Goal: Task Accomplishment & Management: Use online tool/utility

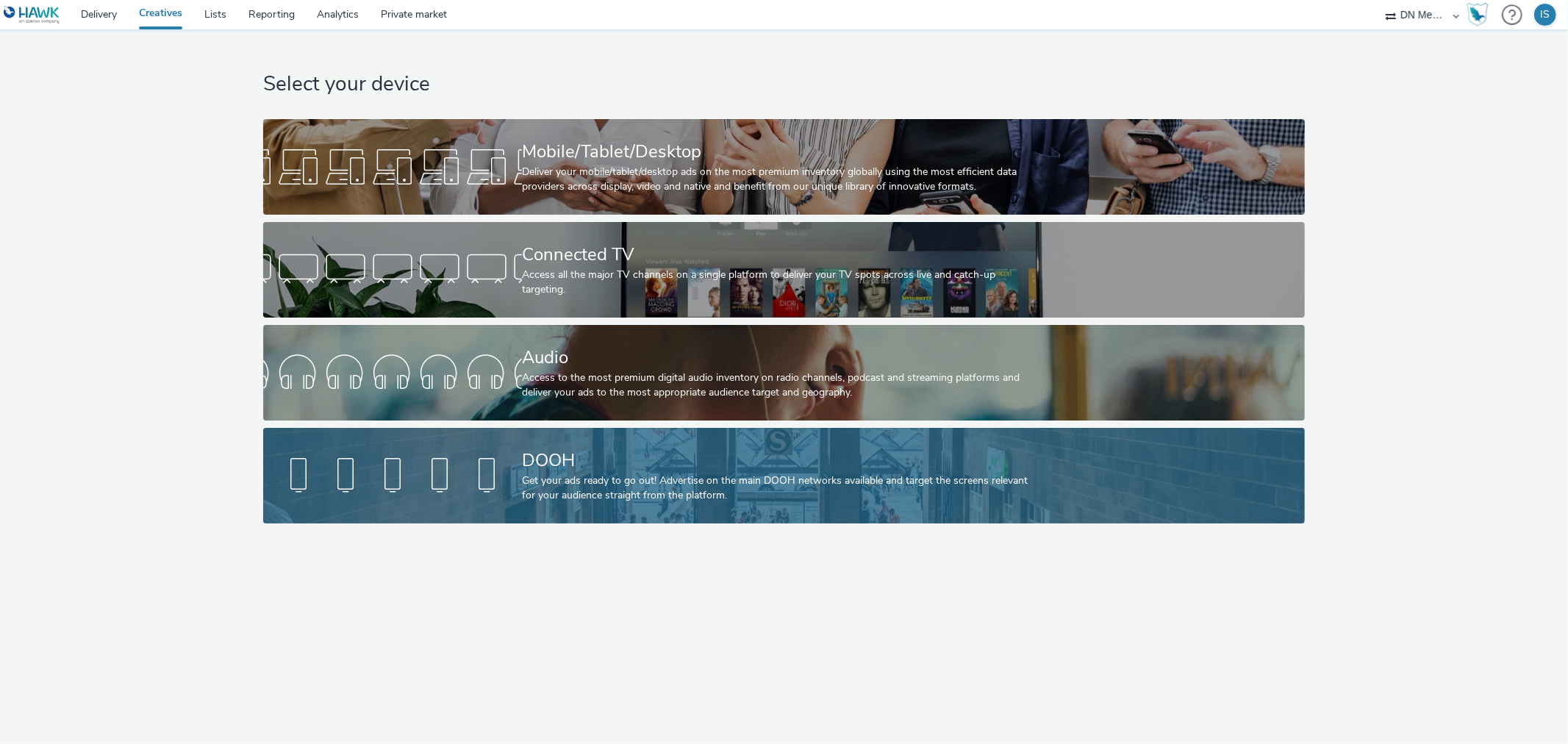
click at [608, 468] on div "DOOH" at bounding box center [781, 460] width 518 height 26
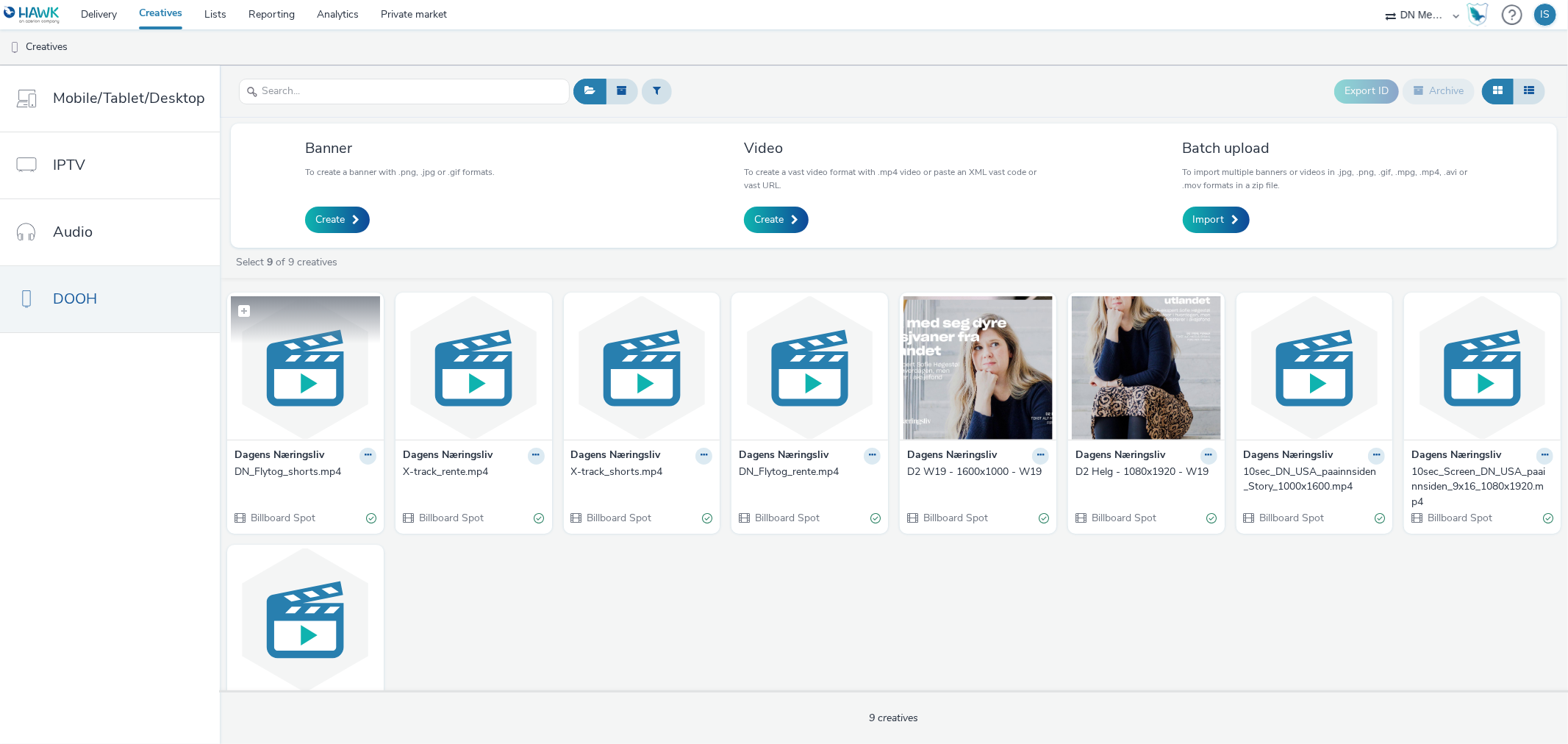
click at [305, 406] on img at bounding box center [305, 367] width 149 height 144
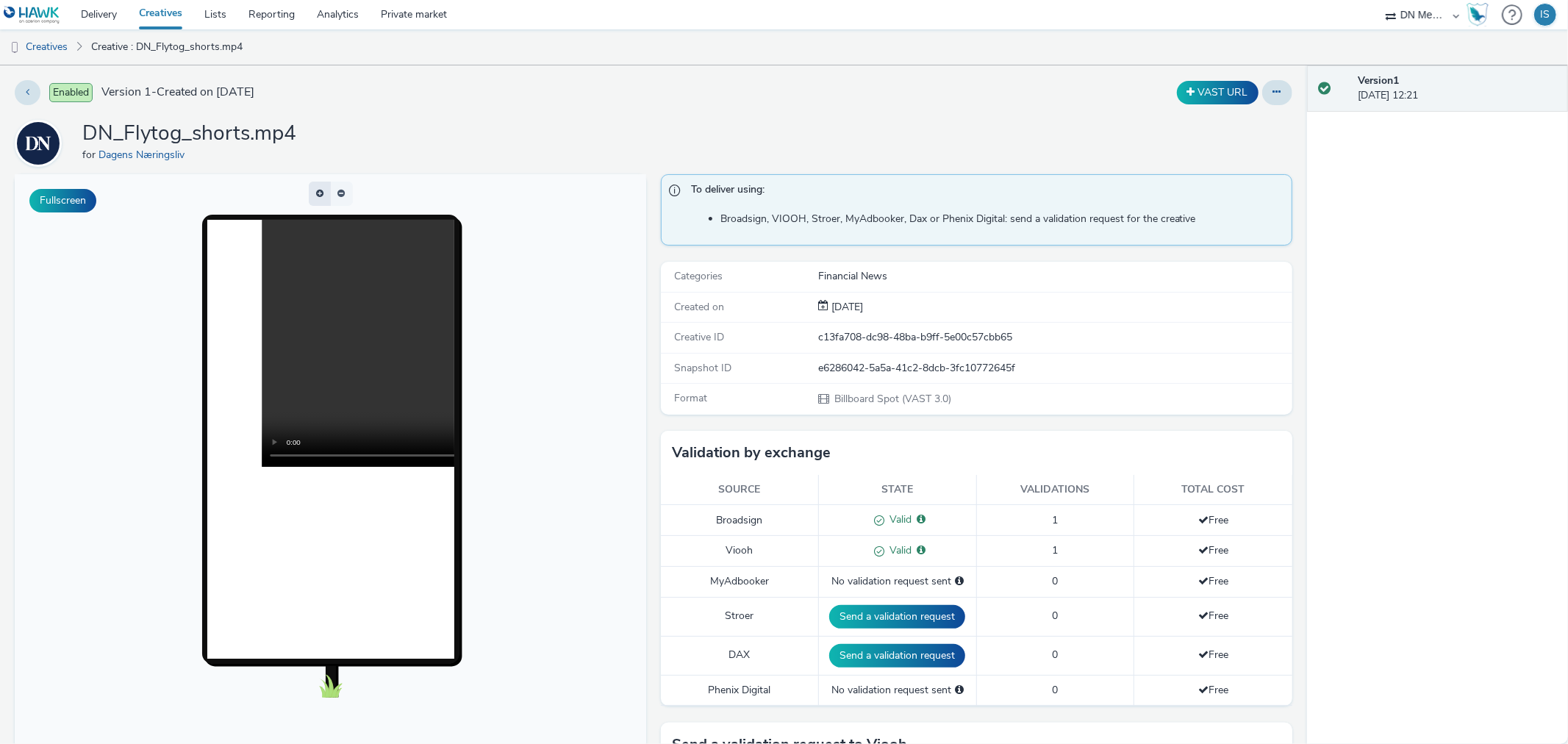
click at [316, 194] on button "button" at bounding box center [319, 193] width 22 height 24
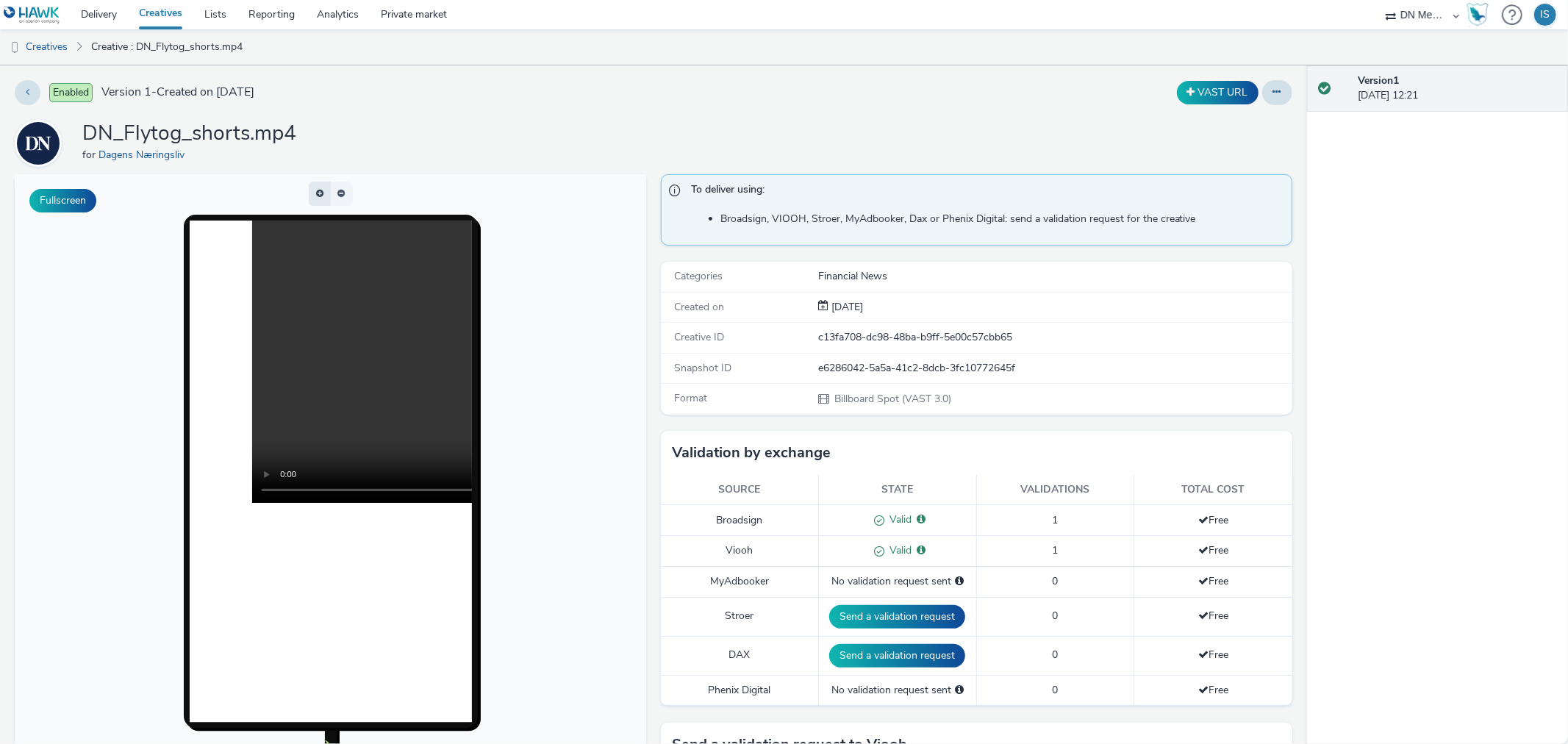
click at [316, 194] on button "button" at bounding box center [319, 193] width 22 height 24
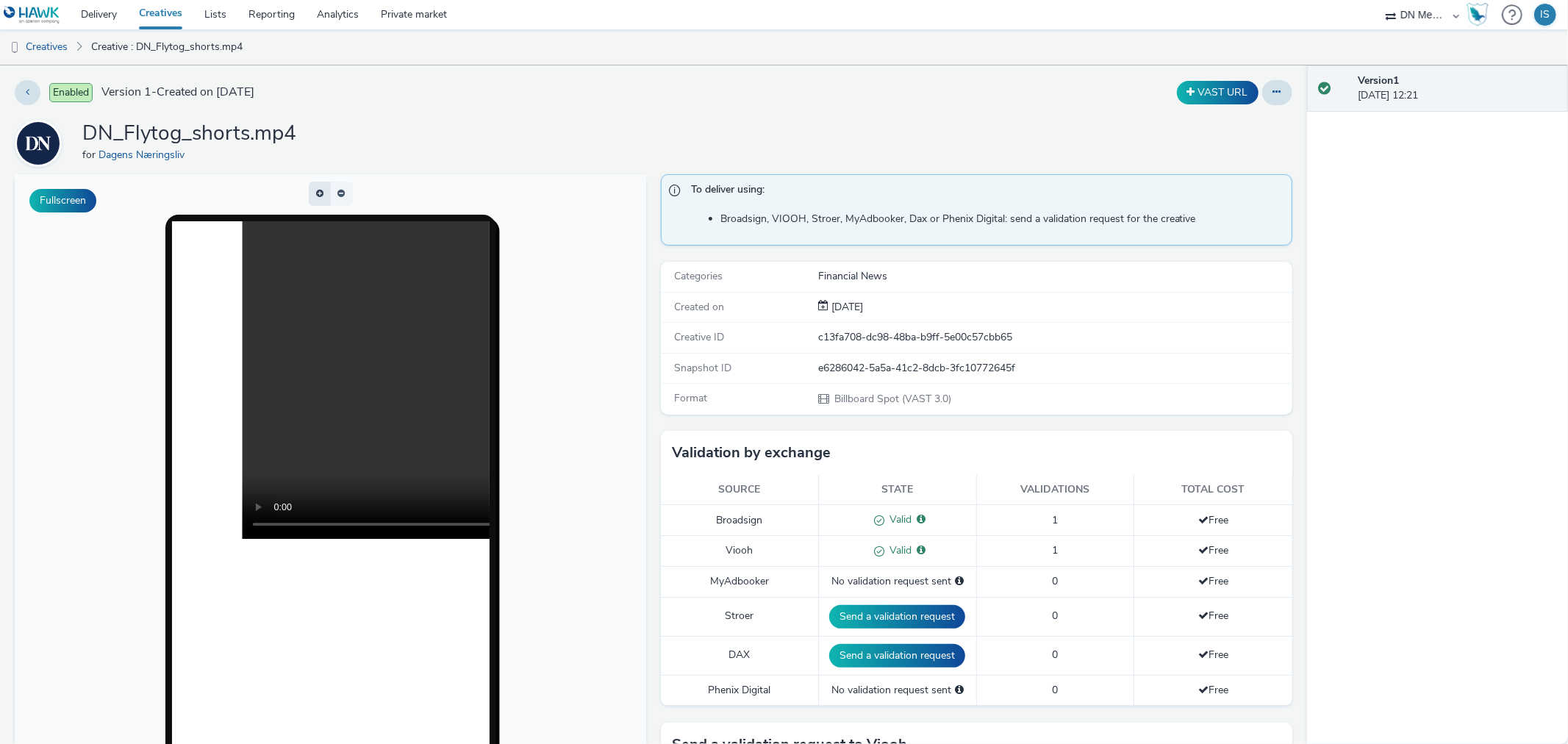
click at [326, 195] on span "button" at bounding box center [326, 195] width 0 height 0
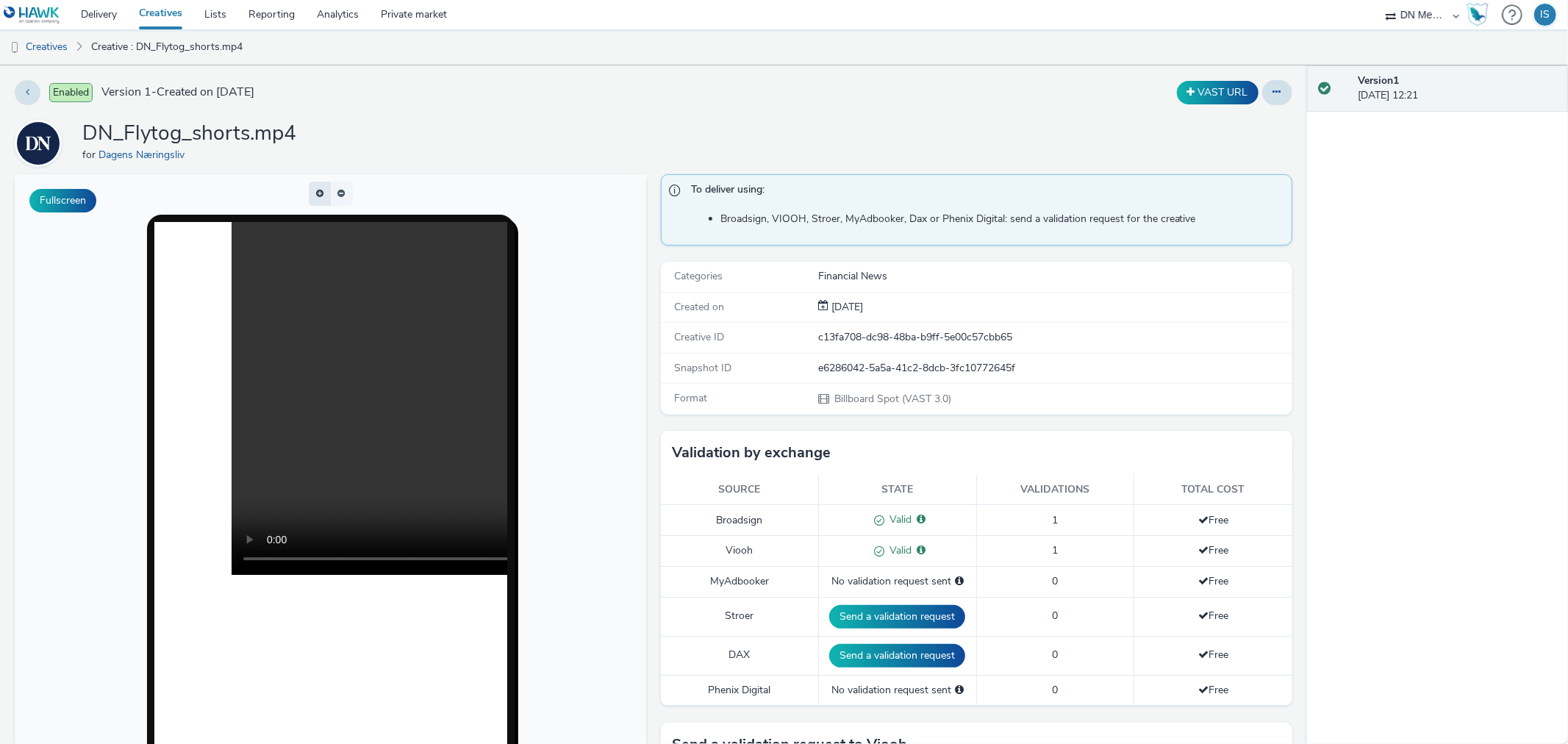
click at [316, 194] on button "button" at bounding box center [319, 193] width 22 height 24
click at [333, 194] on button "button" at bounding box center [342, 193] width 22 height 24
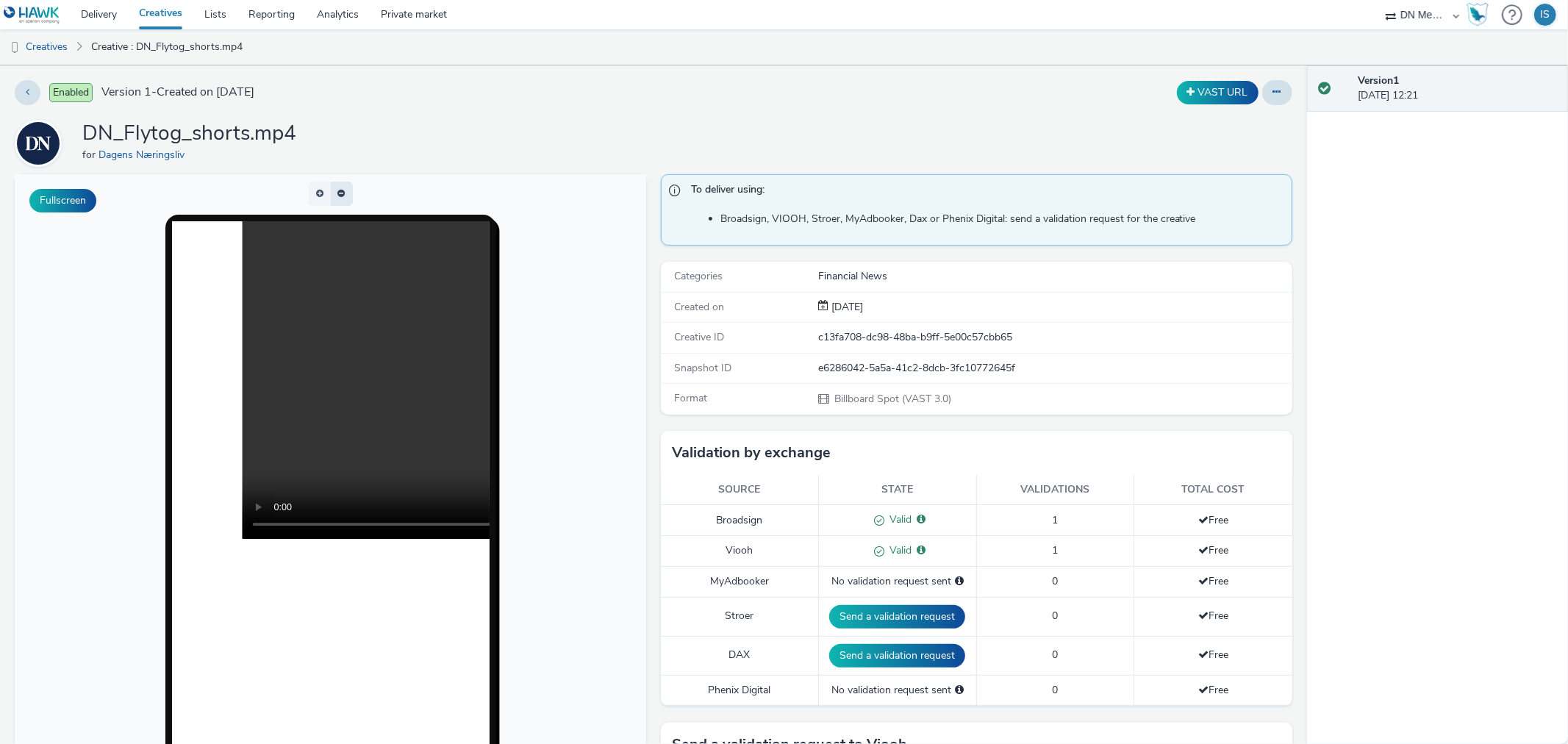
click at [343, 195] on span "button" at bounding box center [343, 195] width 0 height 0
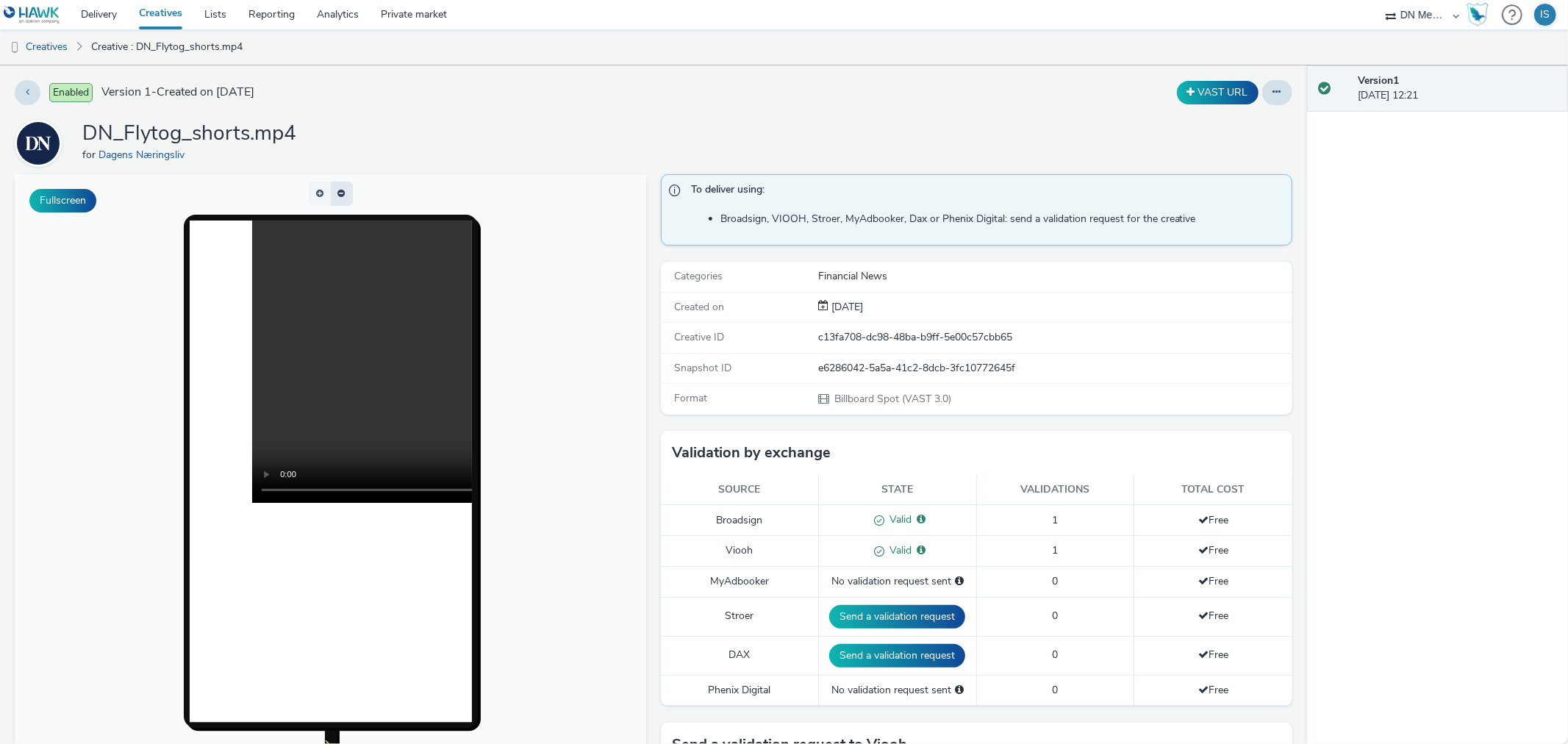
click at [333, 194] on button "button" at bounding box center [342, 193] width 22 height 24
